Goal: Task Accomplishment & Management: Use online tool/utility

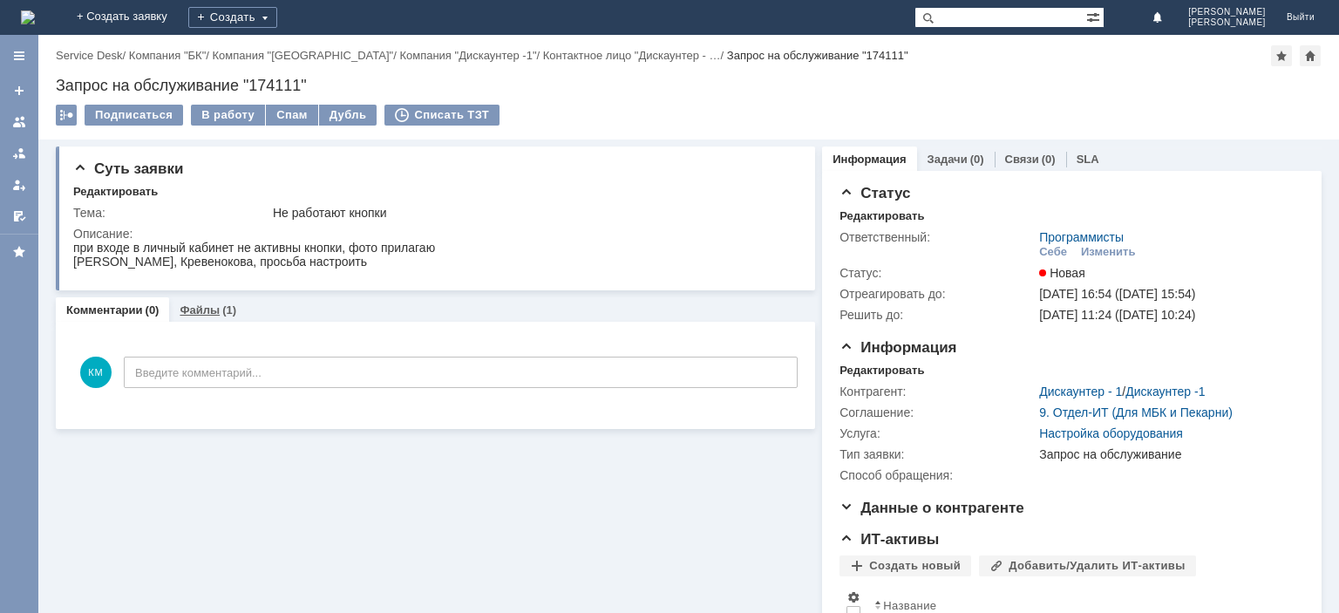
click at [205, 307] on link "Файлы" at bounding box center [200, 309] width 40 height 13
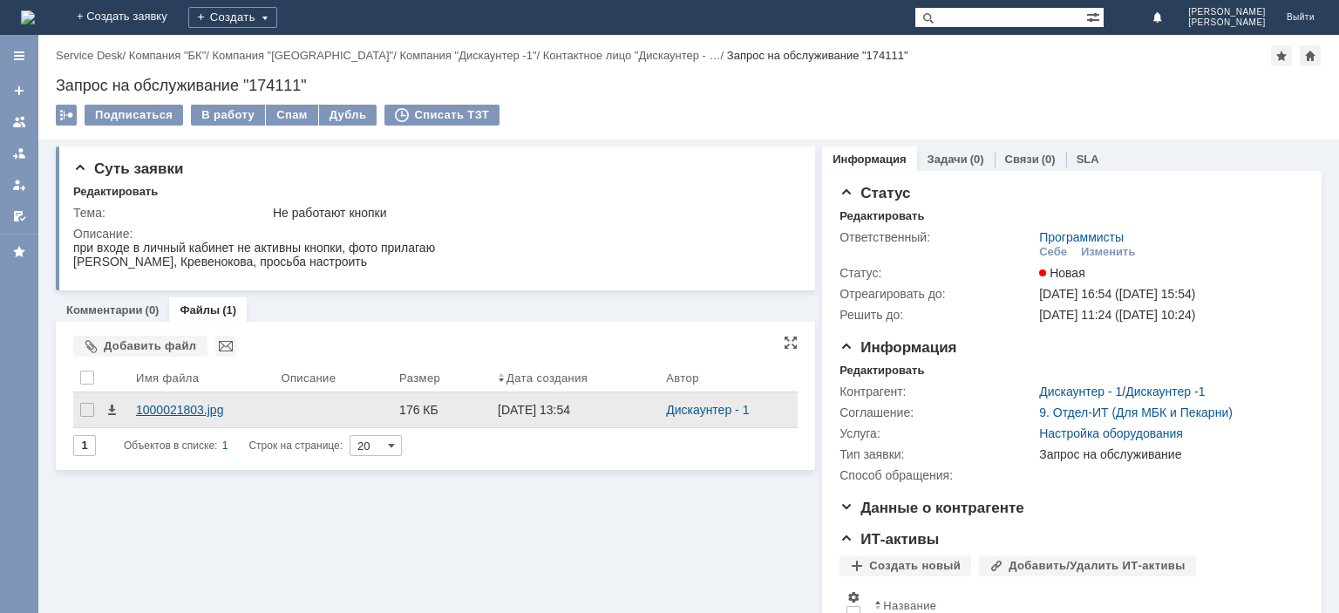
click at [180, 405] on div "1000021803.jpg" at bounding box center [201, 410] width 131 height 14
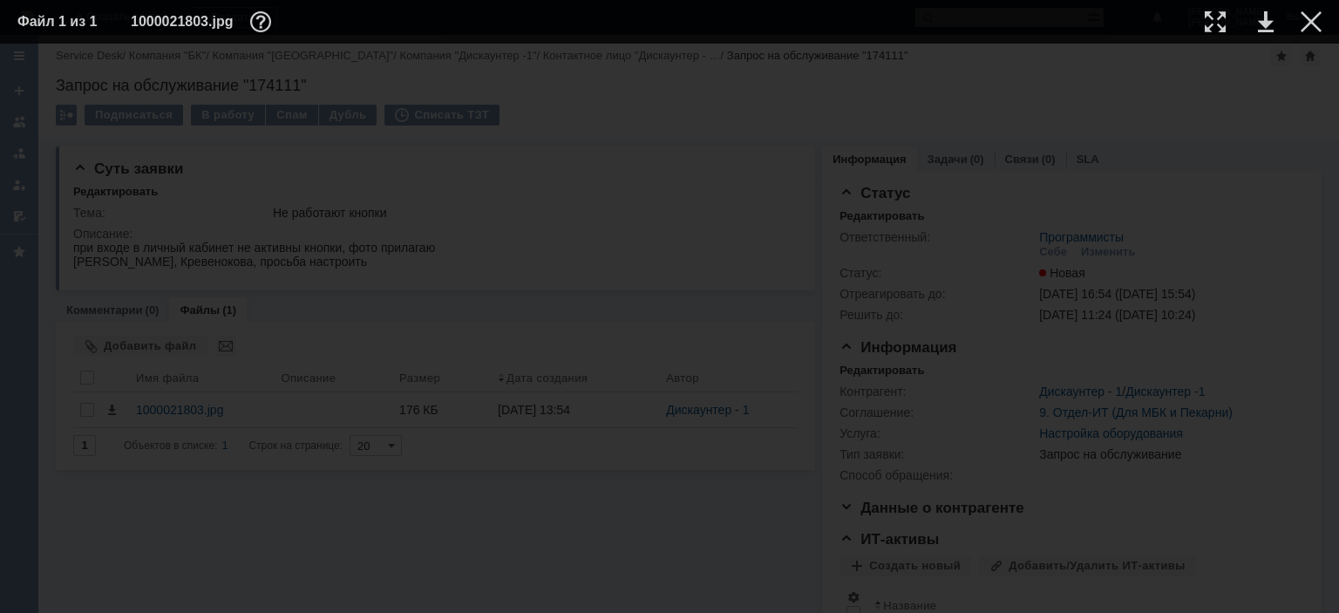
click at [670, 329] on img at bounding box center [670, 329] width 0 height 0
click at [1213, 19] on div at bounding box center [1215, 21] width 21 height 21
click at [1219, 18] on div at bounding box center [1215, 21] width 21 height 21
click at [1213, 21] on div at bounding box center [1215, 21] width 21 height 21
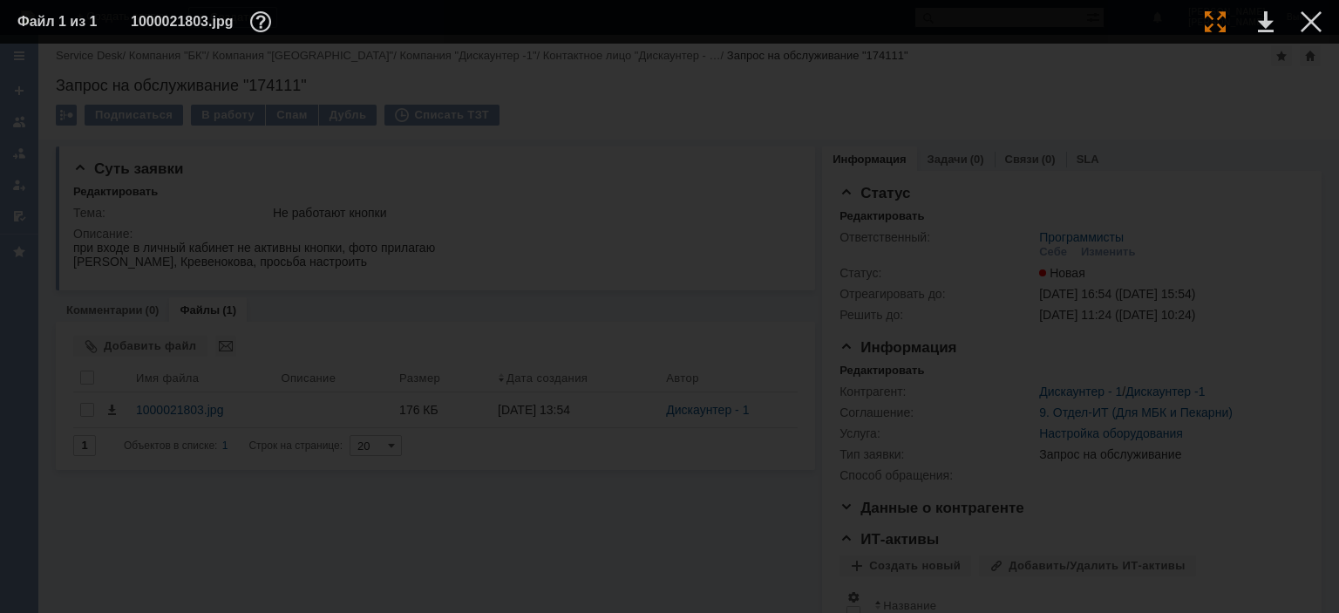
scroll to position [363, 202]
click at [670, 44] on img at bounding box center [670, 44] width 0 height 0
click at [1304, 19] on div at bounding box center [1311, 21] width 21 height 21
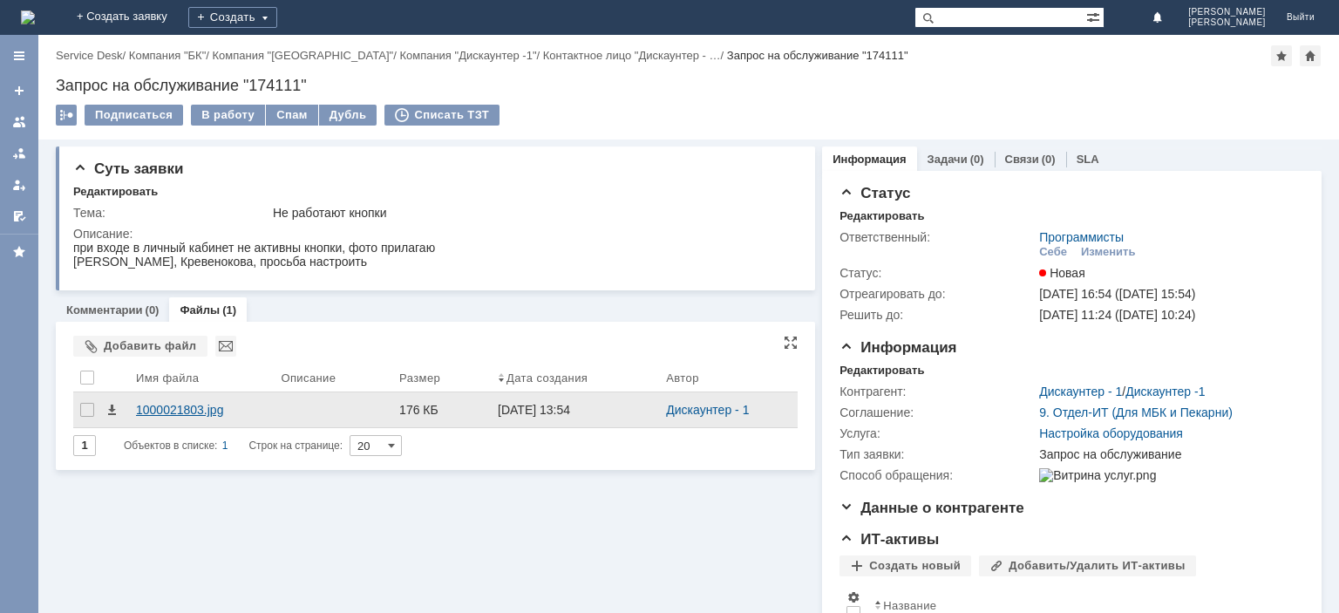
click at [197, 408] on div "1000021803.jpg" at bounding box center [201, 410] width 131 height 14
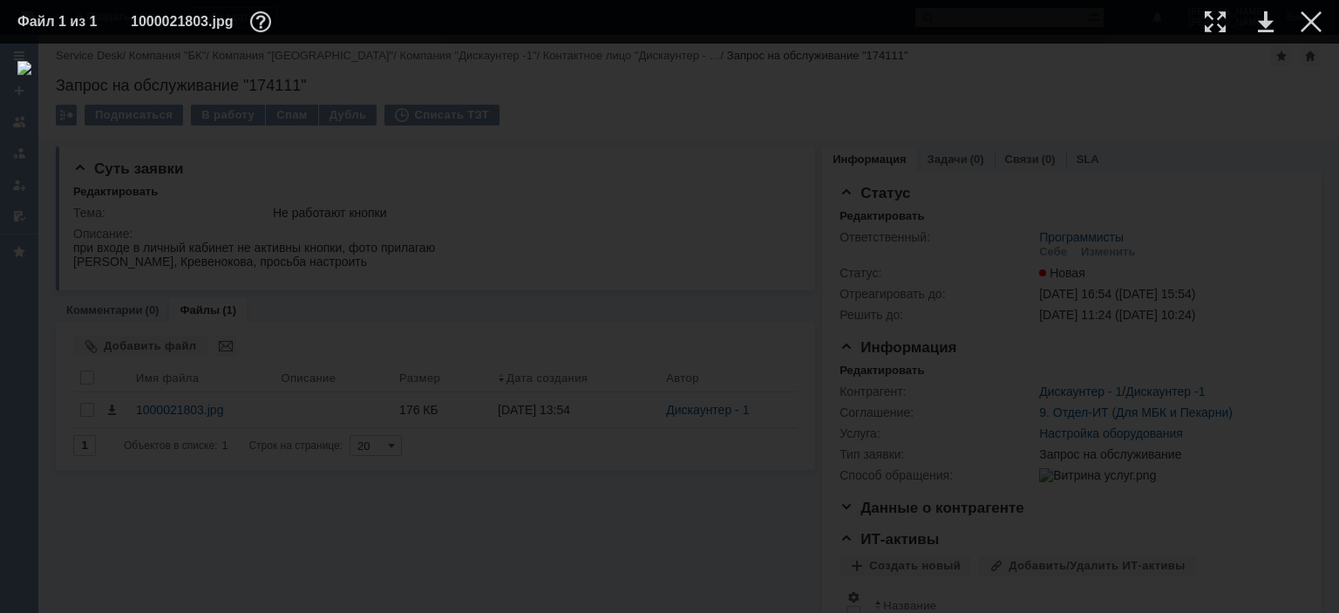
click at [559, 243] on img at bounding box center [669, 328] width 1304 height 535
click at [1213, 14] on div at bounding box center [1215, 21] width 21 height 21
click at [1265, 24] on link at bounding box center [1266, 21] width 16 height 21
click at [1306, 19] on div at bounding box center [1311, 21] width 21 height 21
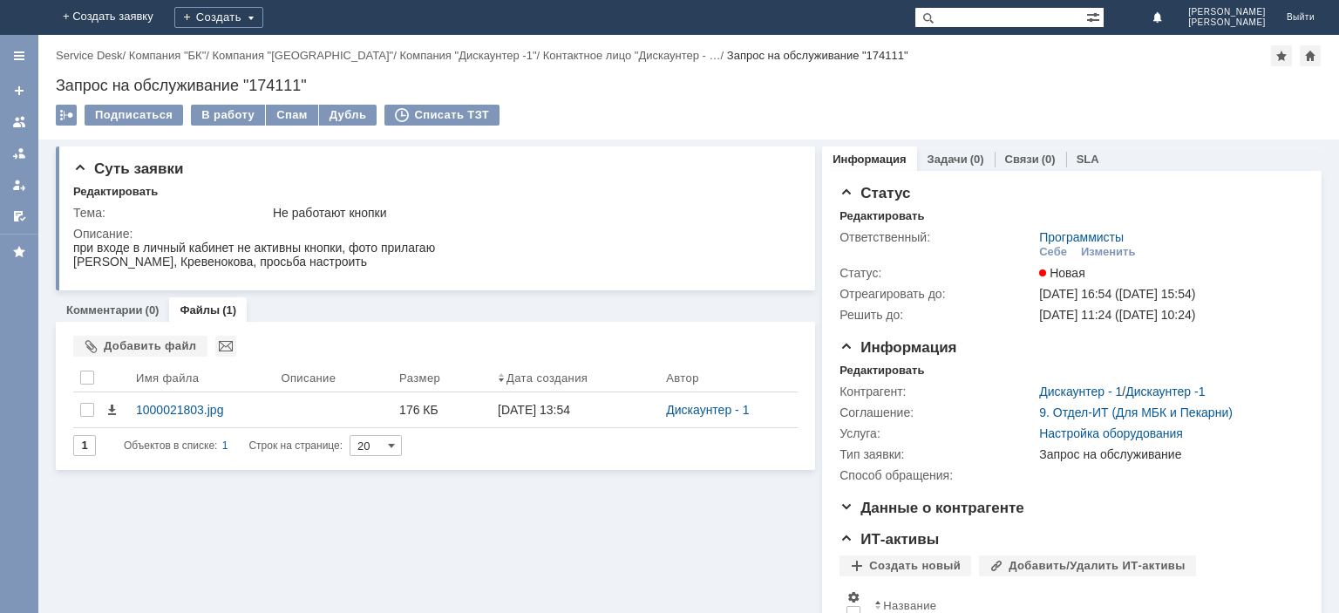
click at [273, 85] on div "Запрос на обслуживание "174111"" at bounding box center [689, 85] width 1266 height 17
copy div "174111"
click at [228, 112] on div "В работу" at bounding box center [228, 115] width 74 height 21
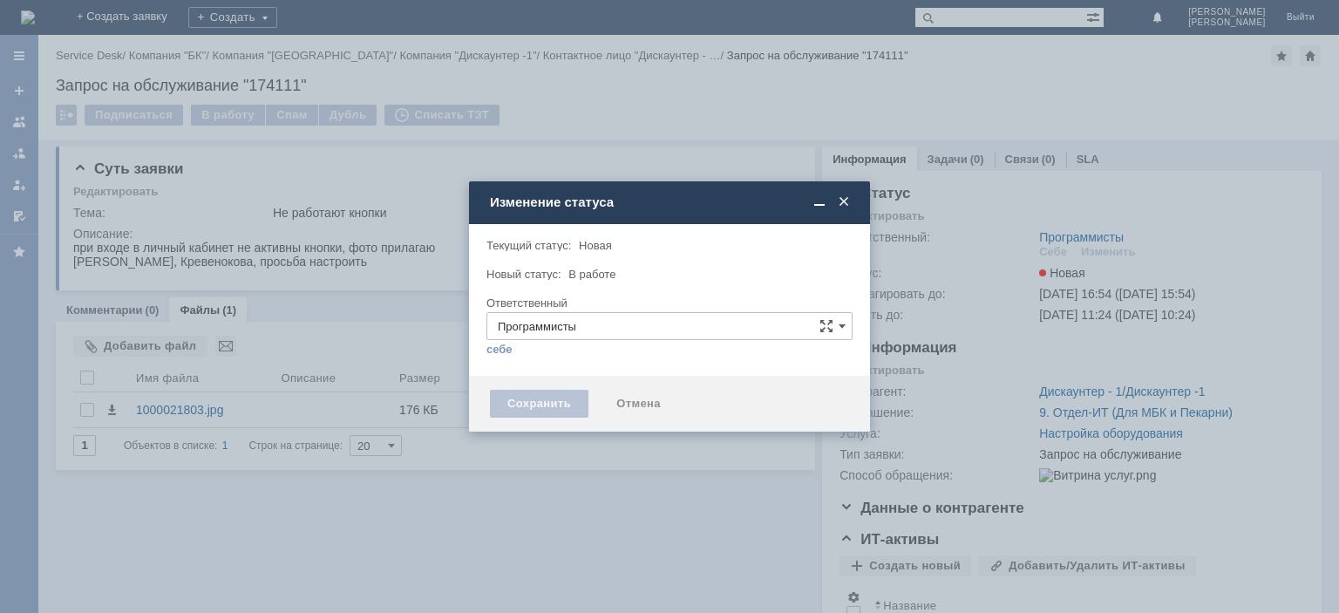
type input "[PERSON_NAME]"
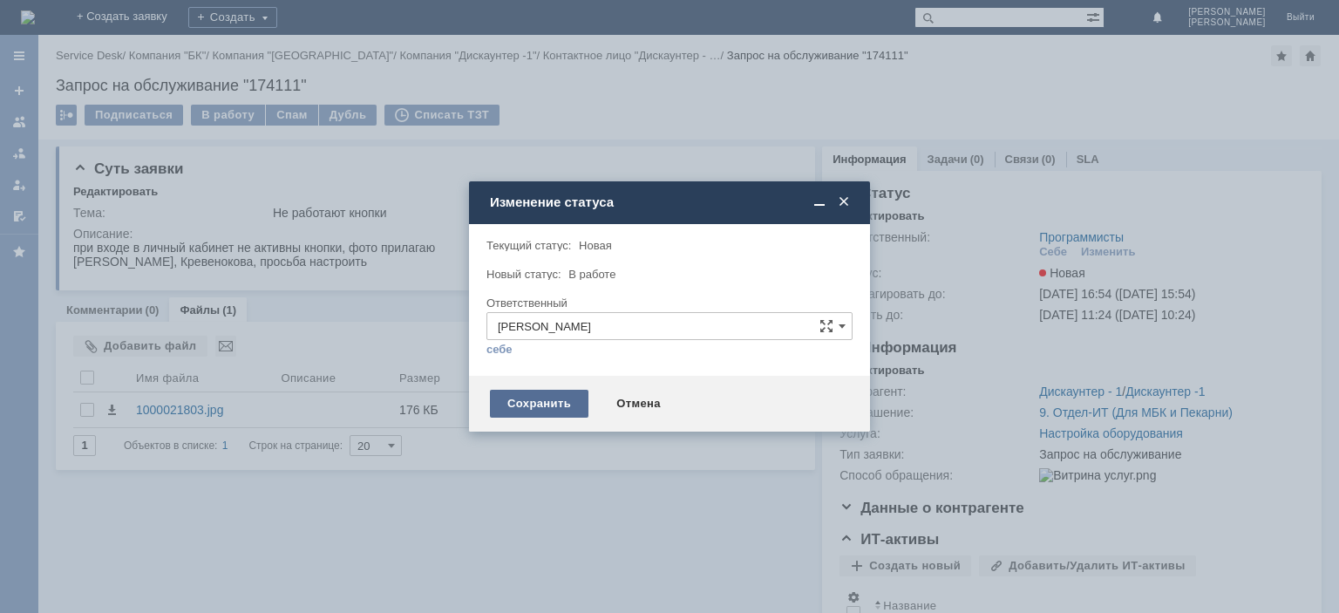
click at [542, 411] on div "Сохранить" at bounding box center [539, 404] width 99 height 28
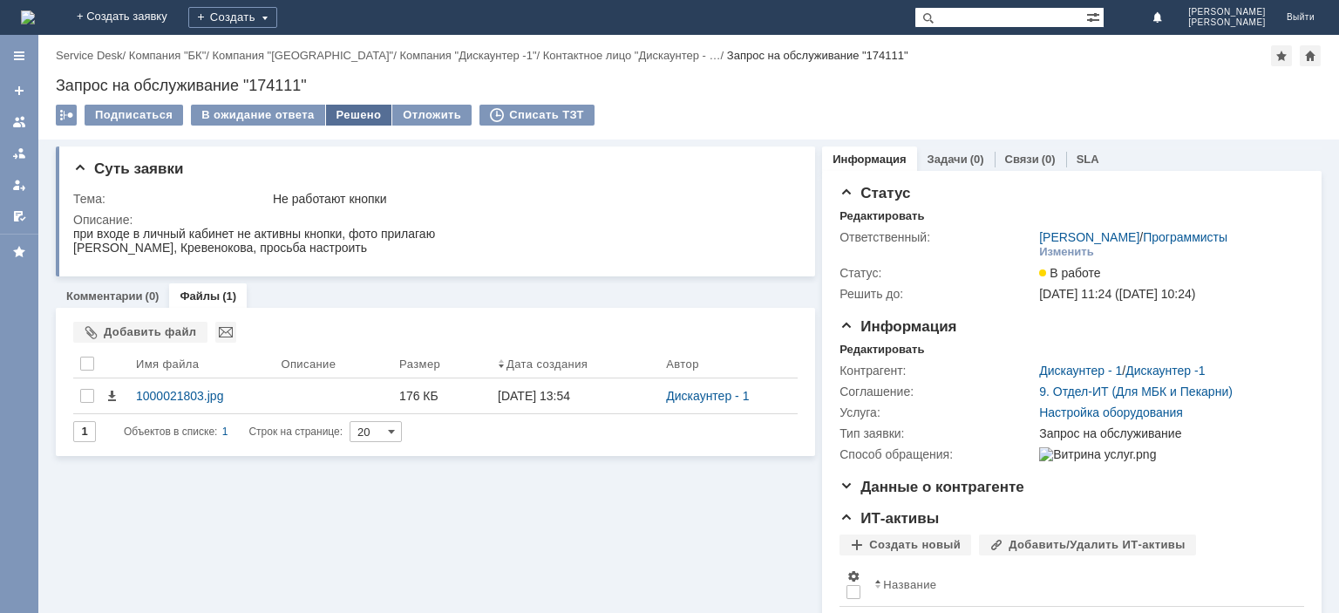
click at [347, 110] on div "Решено" at bounding box center [359, 115] width 66 height 21
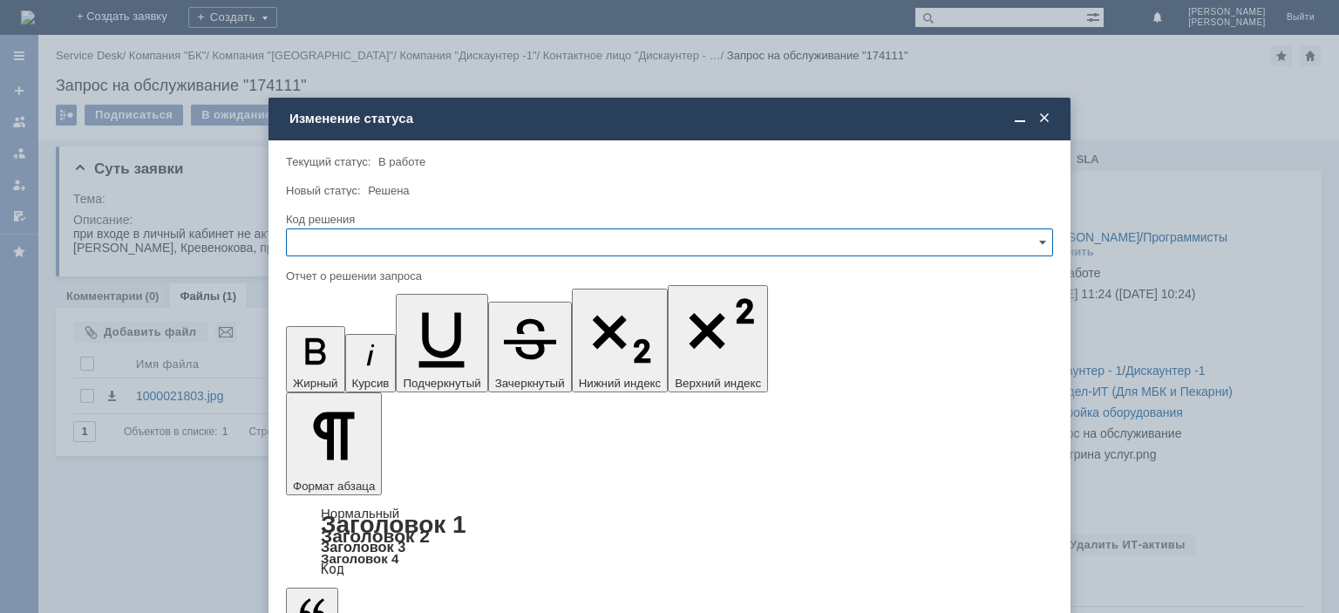
drag, startPoint x: 318, startPoint y: 237, endPoint x: 323, endPoint y: 246, distance: 9.7
click at [319, 239] on input "text" at bounding box center [669, 242] width 767 height 28
click at [345, 354] on span "Решено" at bounding box center [669, 361] width 745 height 14
type input "Решено"
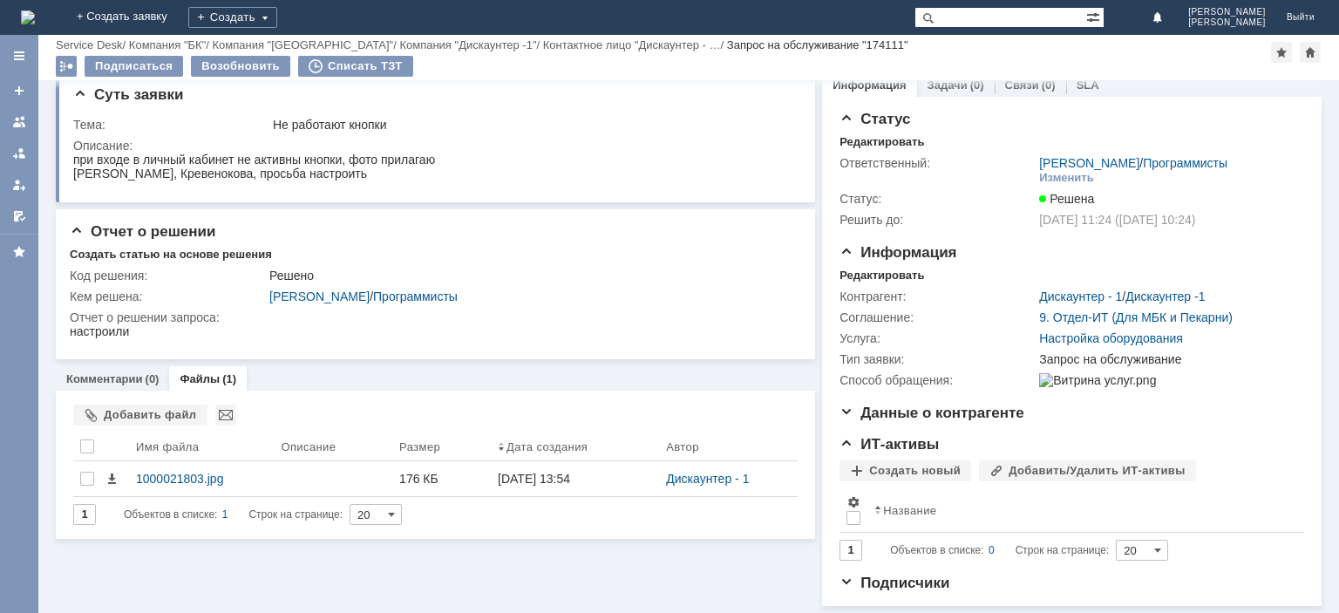
scroll to position [26, 0]
click at [19, 123] on div at bounding box center [19, 122] width 14 height 14
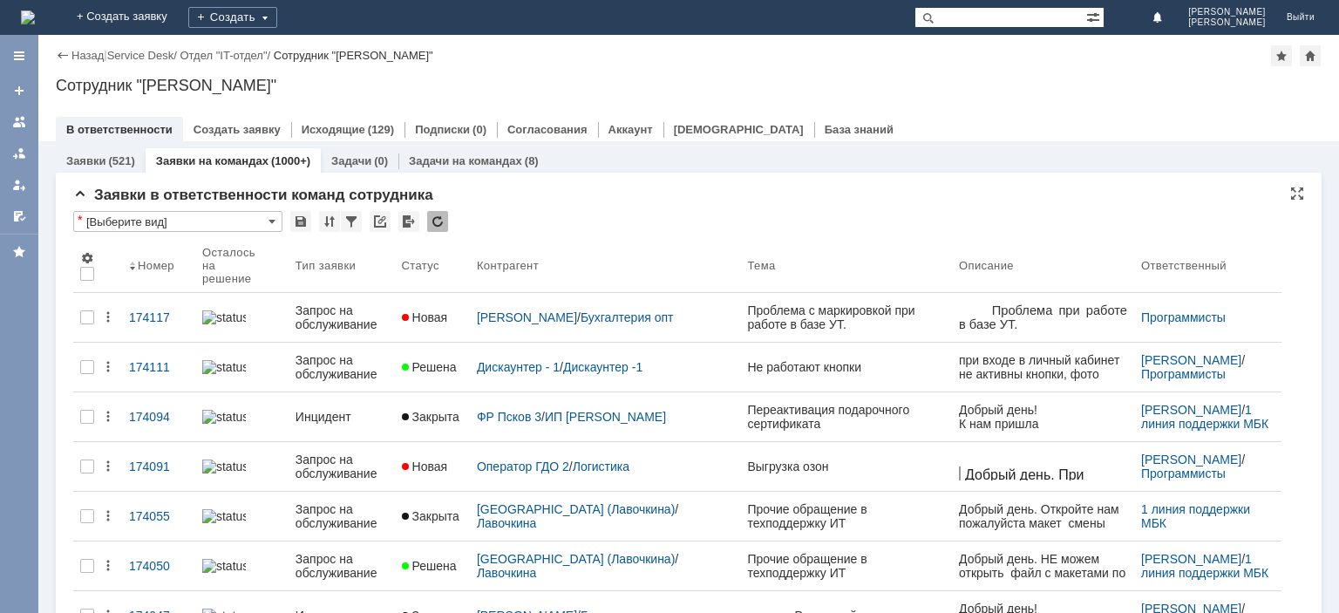
click at [434, 223] on div at bounding box center [437, 221] width 21 height 21
click at [435, 223] on div at bounding box center [437, 221] width 21 height 21
